Goal: Find specific page/section

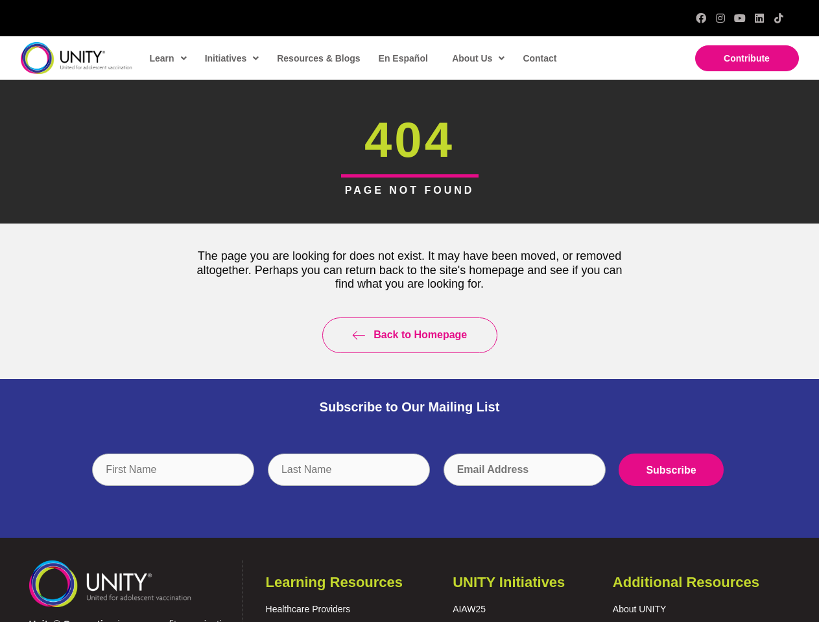
click at [409, 311] on div "Back to Homepage" at bounding box center [410, 336] width 460 height 62
click at [410, 480] on input "text" at bounding box center [349, 470] width 162 height 32
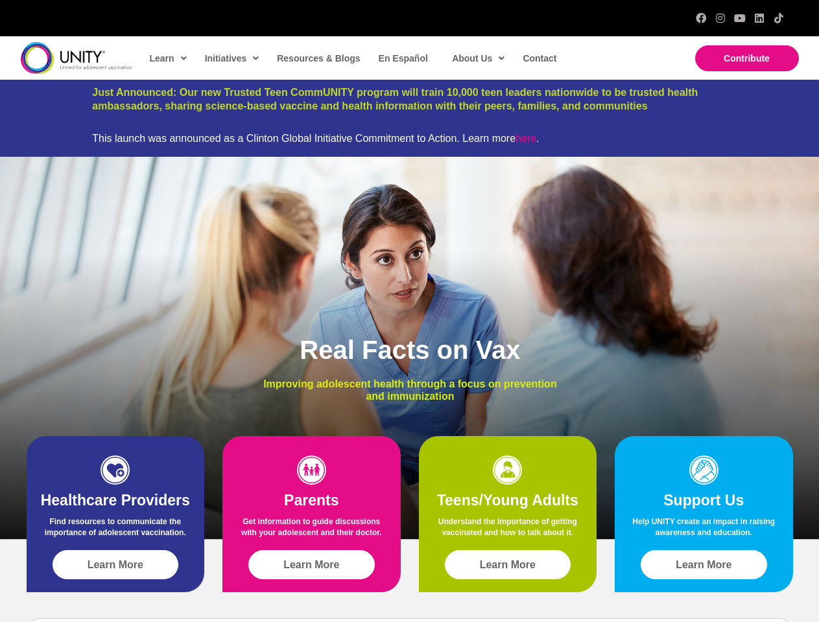
click at [409, 311] on div "Real Facts on Vax Improving adolescent health through a focus on prevention and…" at bounding box center [409, 348] width 819 height 383
